Goal: Task Accomplishment & Management: Manage account settings

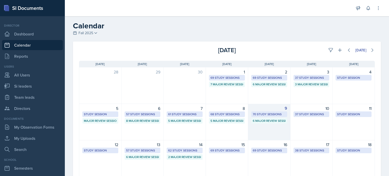
click at [268, 132] on div "9 70 Study Sessions 6 Major Review Sessions" at bounding box center [269, 122] width 42 height 36
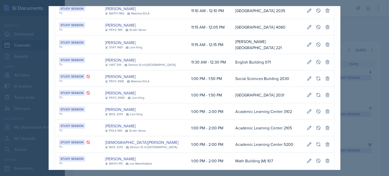
scroll to position [0, 113]
click at [325, 92] on icon at bounding box center [327, 94] width 5 height 5
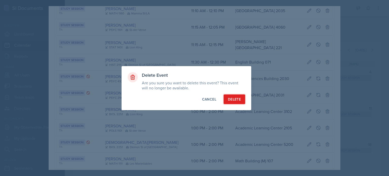
click at [236, 100] on div "Delete" at bounding box center [234, 99] width 13 height 5
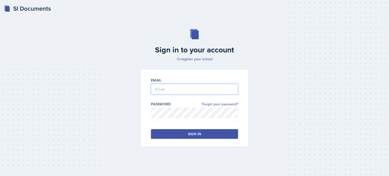
click at [186, 90] on input "email" at bounding box center [194, 89] width 87 height 11
type input "a"
type input "aredd2@kennesaw.edu"
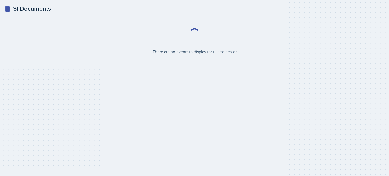
select select "2bed604d-1099-4043-b1bc-2365e8740244"
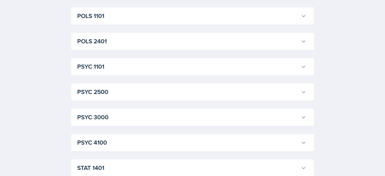
scroll to position [709, 0]
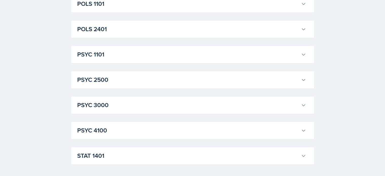
click at [307, 80] on div "PSYC 2500 Rayann Afani Professor: Mona Swallow Export to Google Calendar Recurr…" at bounding box center [192, 79] width 243 height 17
click at [303, 80] on icon at bounding box center [303, 79] width 5 height 5
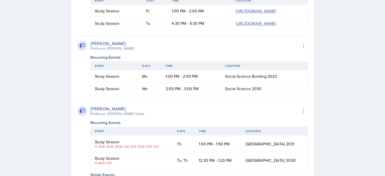
scroll to position [887, 0]
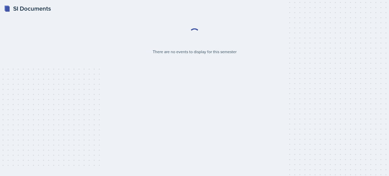
select select "2bed604d-1099-4043-b1bc-2365e8740244"
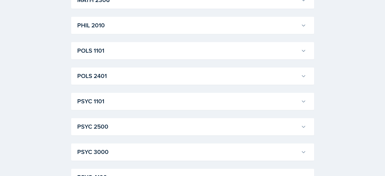
scroll to position [730, 0]
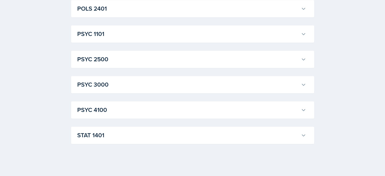
click at [304, 60] on icon at bounding box center [303, 59] width 5 height 5
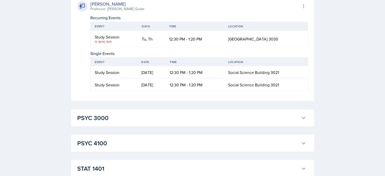
scroll to position [958, 0]
